Goal: Check status: Check status

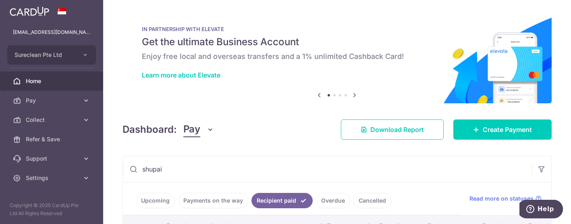
scroll to position [89, 0]
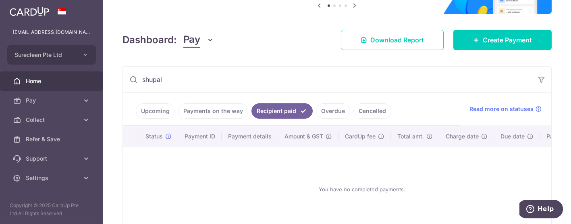
click at [228, 73] on input "shupai" at bounding box center [327, 80] width 409 height 26
click at [225, 75] on input "shupai" at bounding box center [327, 80] width 409 height 26
click at [216, 113] on link "Payments on the way" at bounding box center [213, 110] width 70 height 15
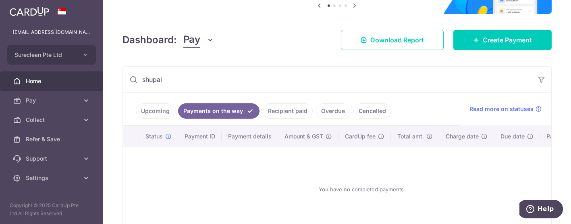
click at [272, 106] on link "Recipient paid" at bounding box center [288, 110] width 50 height 15
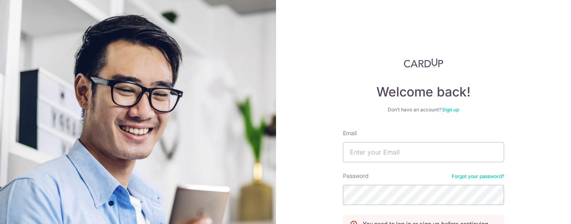
scroll to position [81, 0]
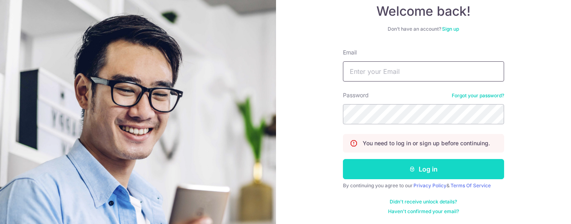
type input "[EMAIL_ADDRESS][DOMAIN_NAME]"
click at [424, 169] on button "Log in" at bounding box center [423, 169] width 161 height 20
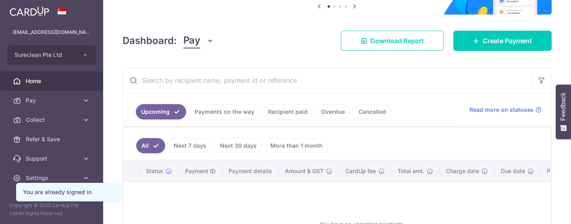
scroll to position [89, 0]
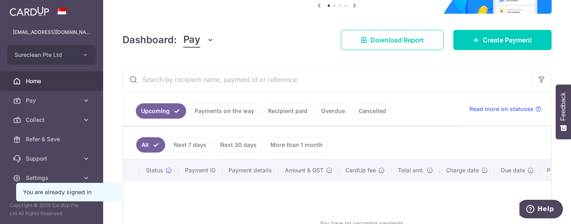
click at [195, 77] on input "text" at bounding box center [327, 80] width 409 height 26
type input "shupai"
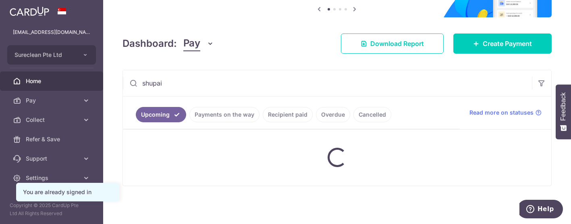
scroll to position [85, 0]
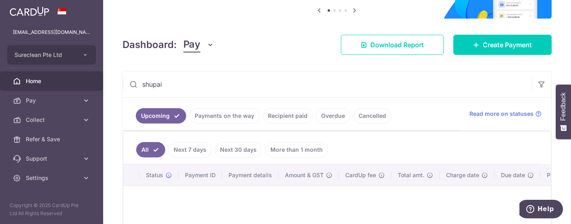
click at [280, 114] on link "Recipient paid" at bounding box center [288, 115] width 50 height 15
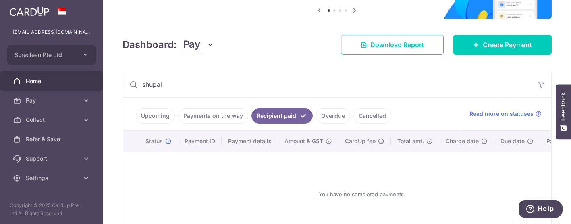
click at [208, 116] on link "Payments on the way" at bounding box center [213, 115] width 70 height 15
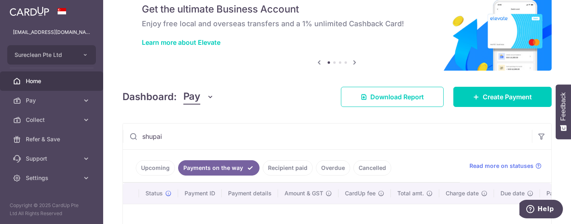
scroll to position [89, 0]
